Goal: Go to known website: Access a specific website the user already knows

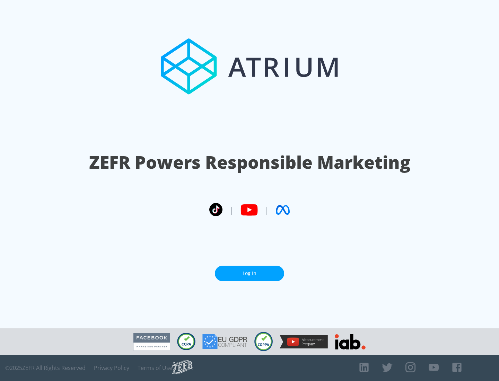
click at [250, 273] on link "Log In" at bounding box center [249, 274] width 69 height 16
